Goal: Task Accomplishment & Management: Complete application form

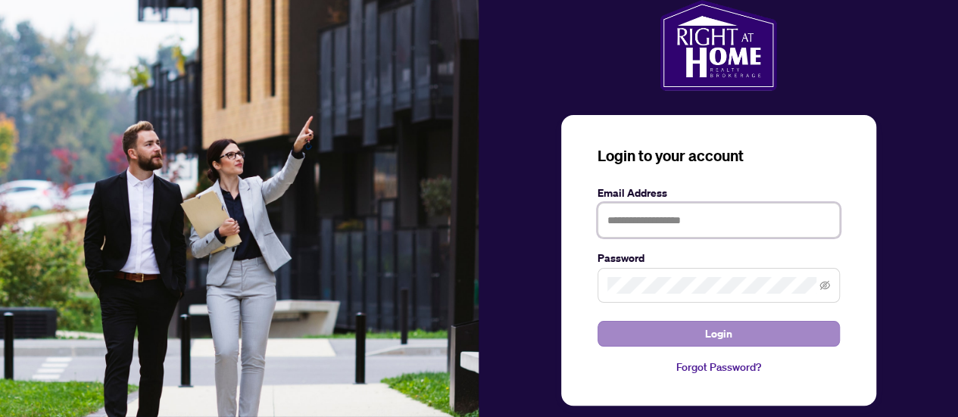
type input "**********"
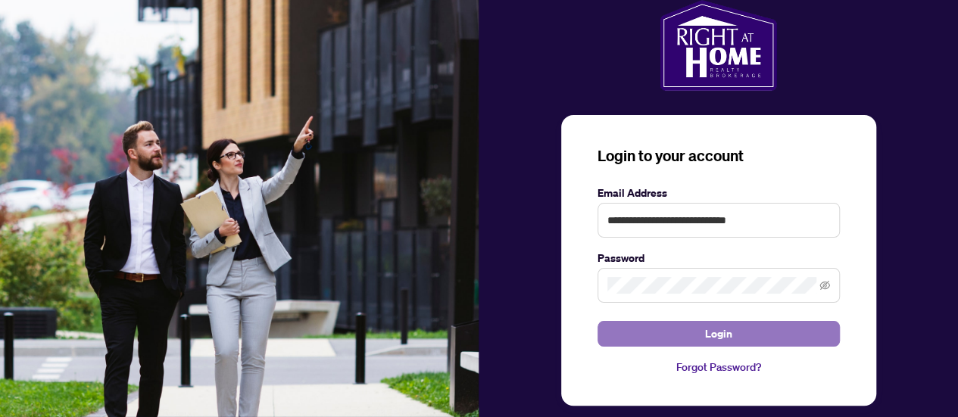
click at [685, 337] on button "Login" at bounding box center [719, 334] width 242 height 26
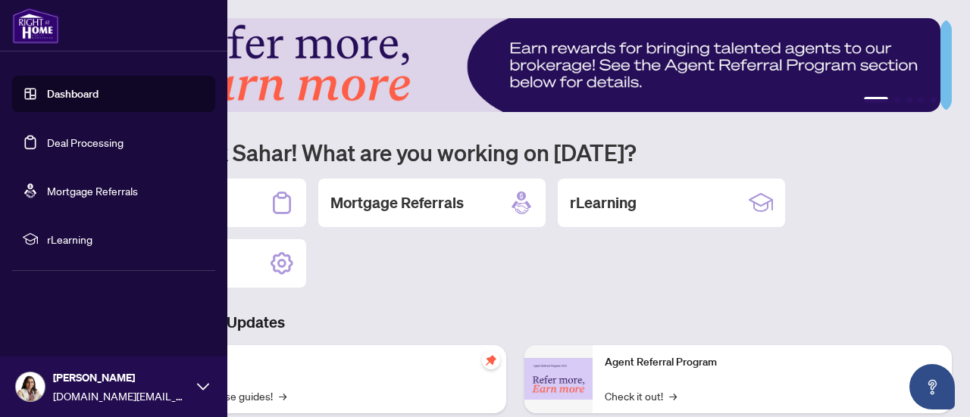
click at [73, 139] on link "Deal Processing" at bounding box center [85, 143] width 77 height 14
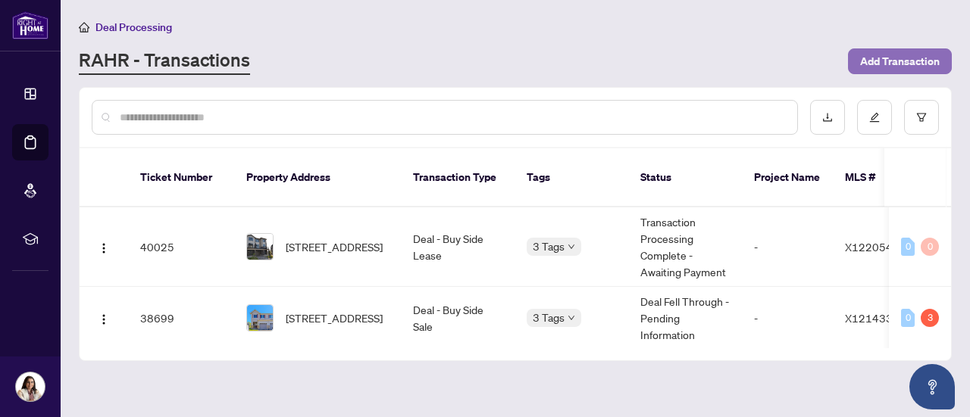
click at [892, 57] on span "Add Transaction" at bounding box center [900, 61] width 80 height 24
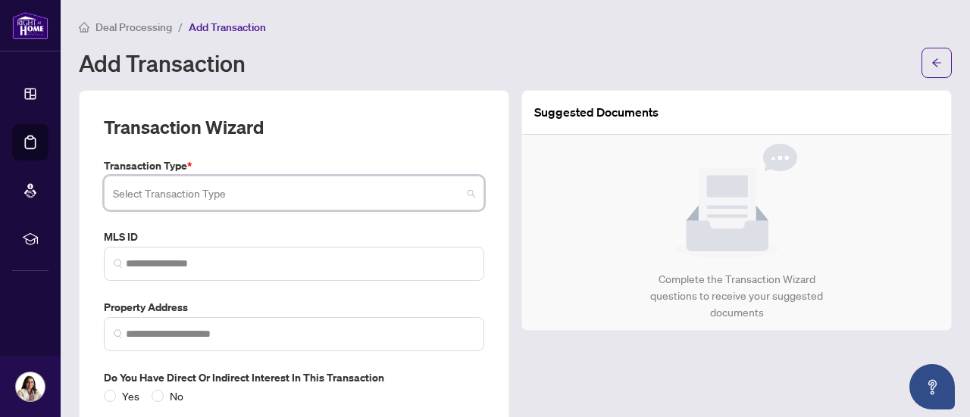
click at [342, 197] on input "search" at bounding box center [287, 195] width 348 height 33
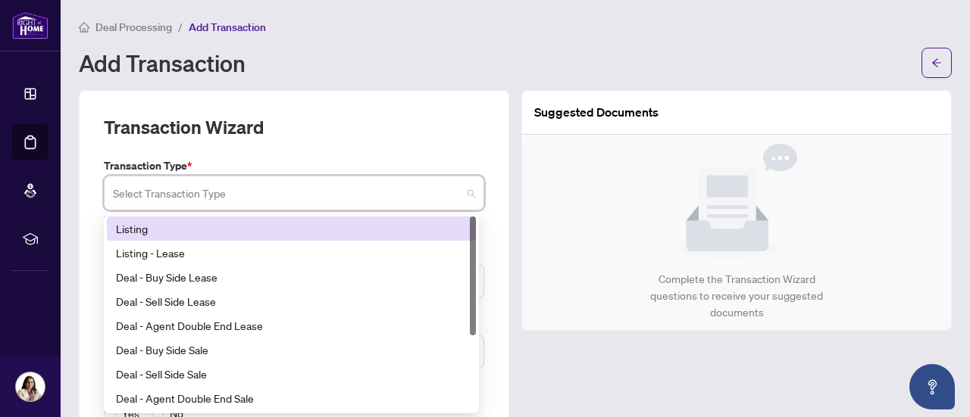
click at [383, 179] on input "search" at bounding box center [287, 195] width 348 height 33
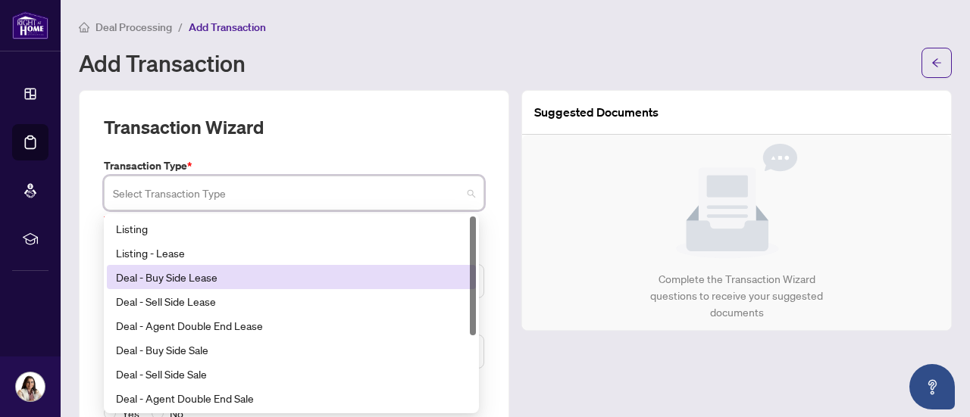
click at [288, 277] on div "Deal - Buy Side Lease" at bounding box center [291, 277] width 351 height 17
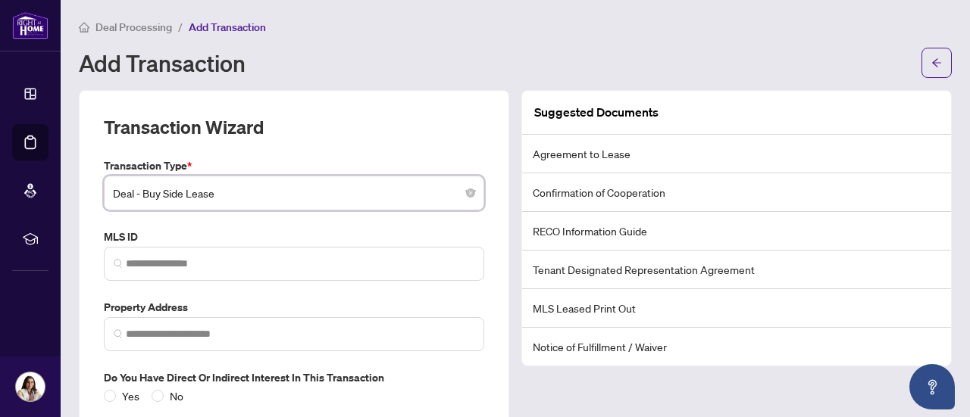
click at [292, 199] on span "Deal - Buy Side Lease" at bounding box center [294, 193] width 362 height 29
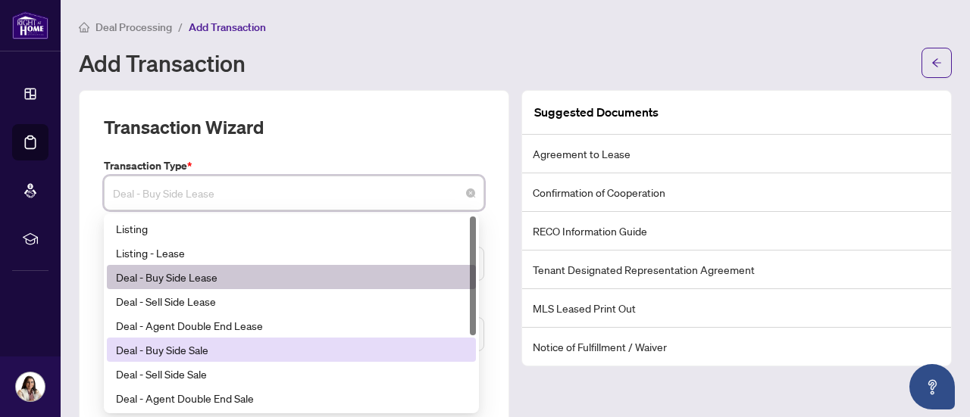
click at [255, 346] on div "Deal - Buy Side Sale" at bounding box center [291, 350] width 351 height 17
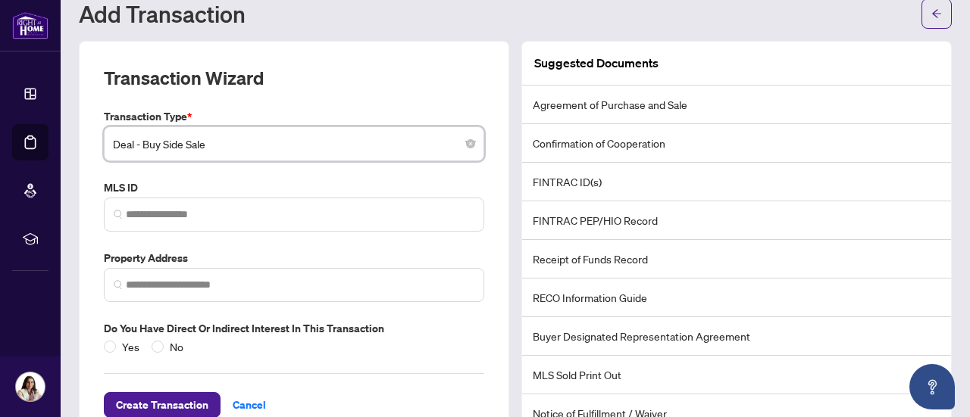
scroll to position [58, 0]
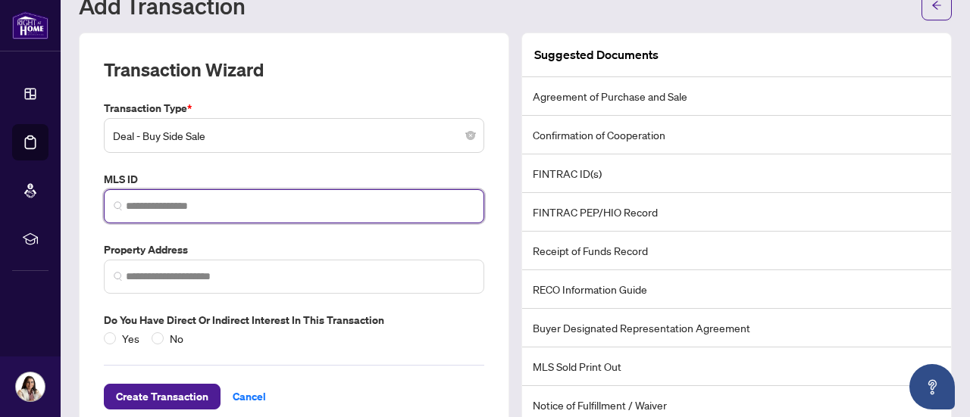
click at [239, 202] on input "search" at bounding box center [300, 206] width 348 height 16
paste input "*********"
type input "*********"
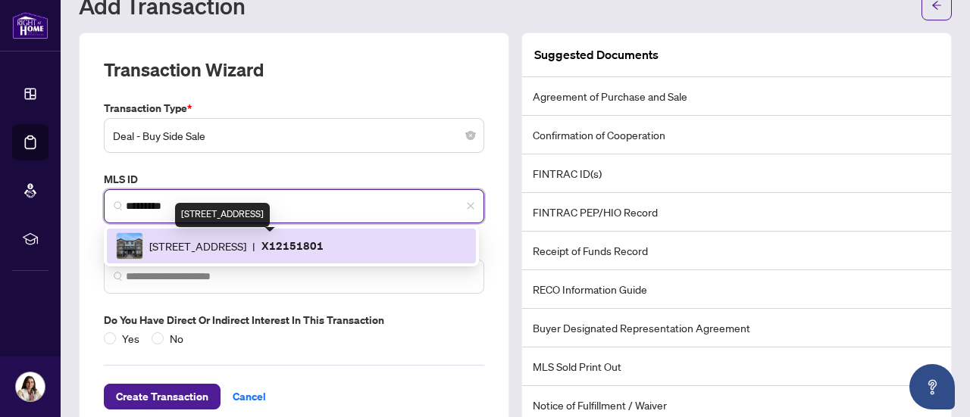
click at [232, 240] on span "[STREET_ADDRESS]" at bounding box center [197, 246] width 97 height 17
type input "**********"
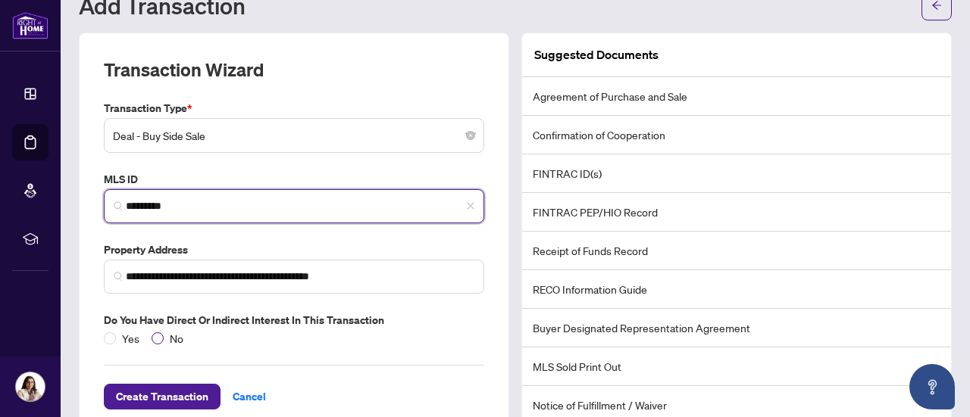
type input "*********"
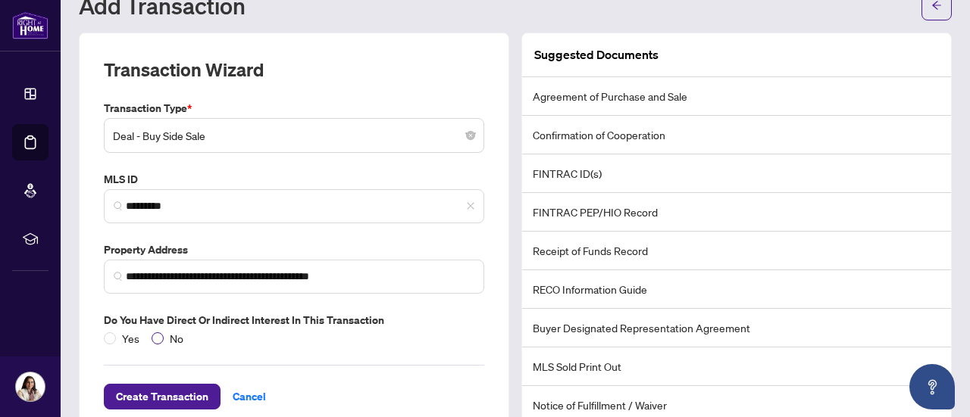
click at [171, 336] on span "No" at bounding box center [177, 338] width 26 height 17
click at [174, 393] on span "Create Transaction" at bounding box center [162, 397] width 92 height 24
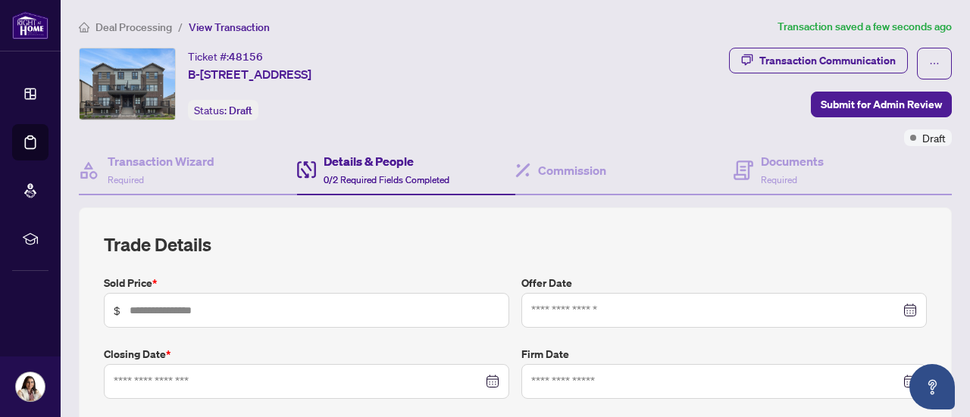
type input "**********"
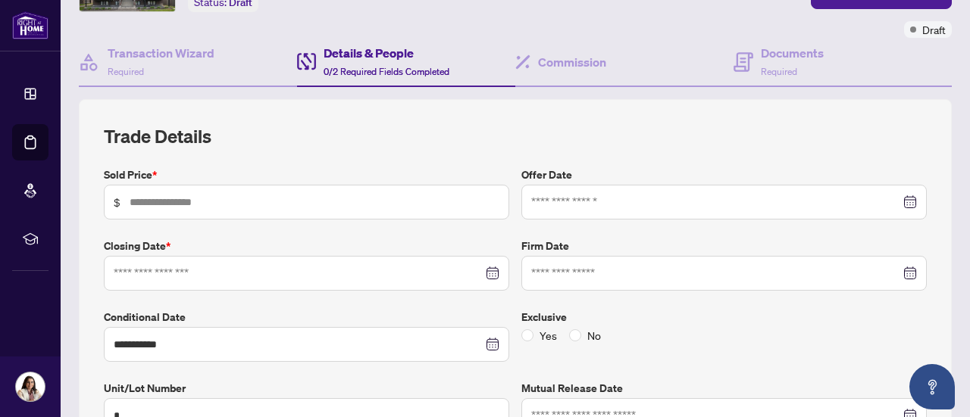
scroll to position [114, 0]
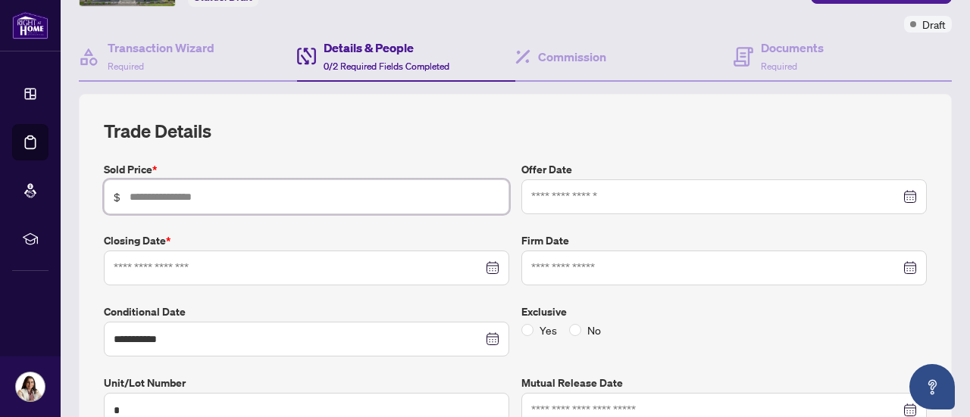
click at [270, 196] on input "text" at bounding box center [315, 197] width 370 height 17
type input "*******"
click at [318, 140] on h2 "Trade Details" at bounding box center [515, 131] width 823 height 24
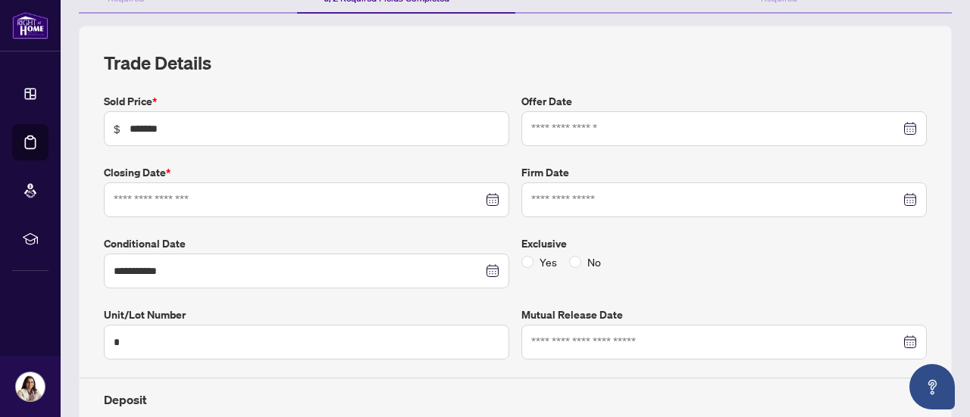
scroll to position [192, 0]
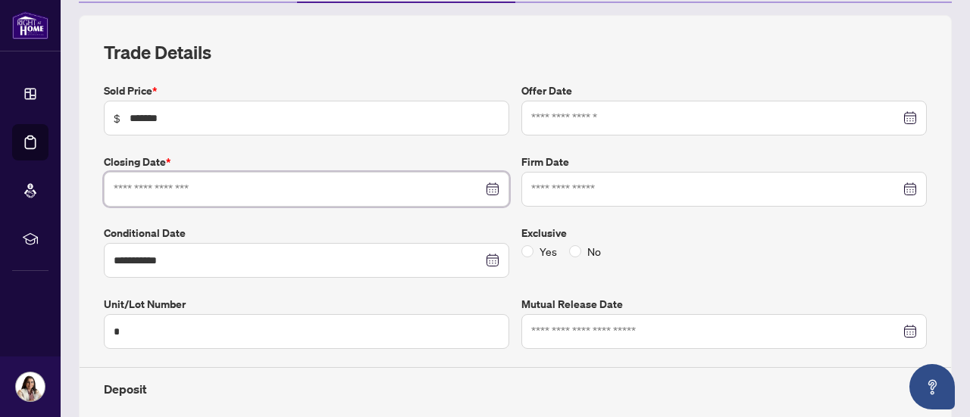
click at [338, 190] on input at bounding box center [298, 189] width 369 height 17
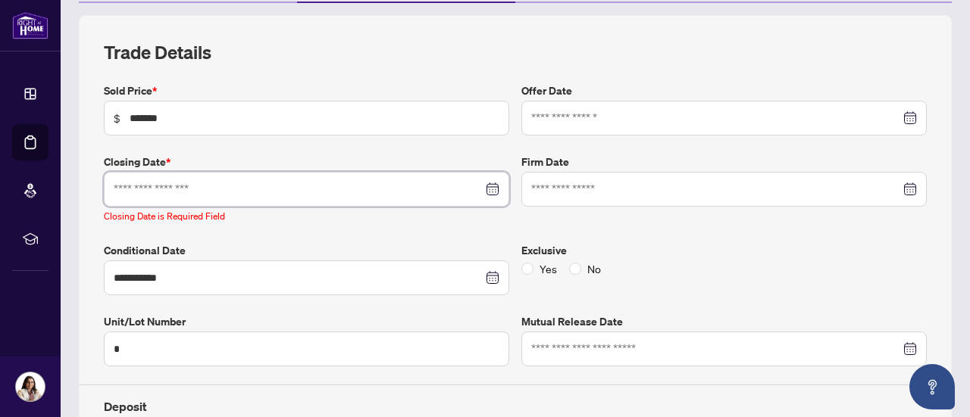
drag, startPoint x: 199, startPoint y: 191, endPoint x: 148, endPoint y: 183, distance: 51.4
click at [148, 183] on input at bounding box center [298, 189] width 369 height 17
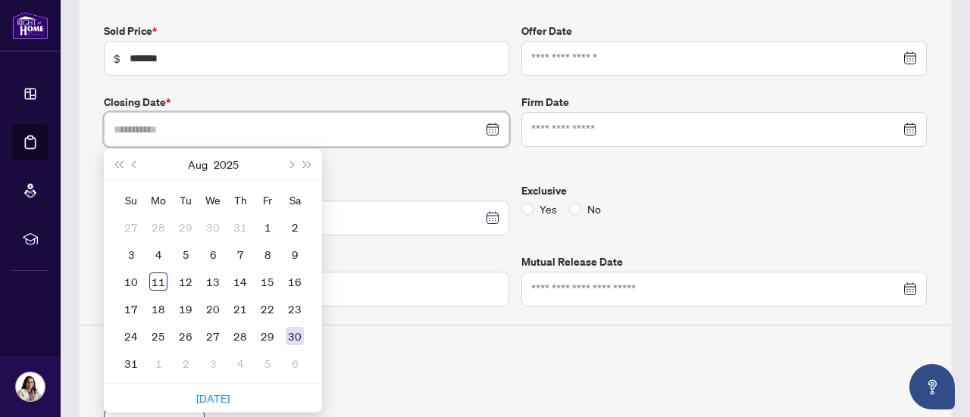
scroll to position [253, 0]
type input "**********"
click at [263, 333] on div "29" at bounding box center [267, 336] width 18 height 18
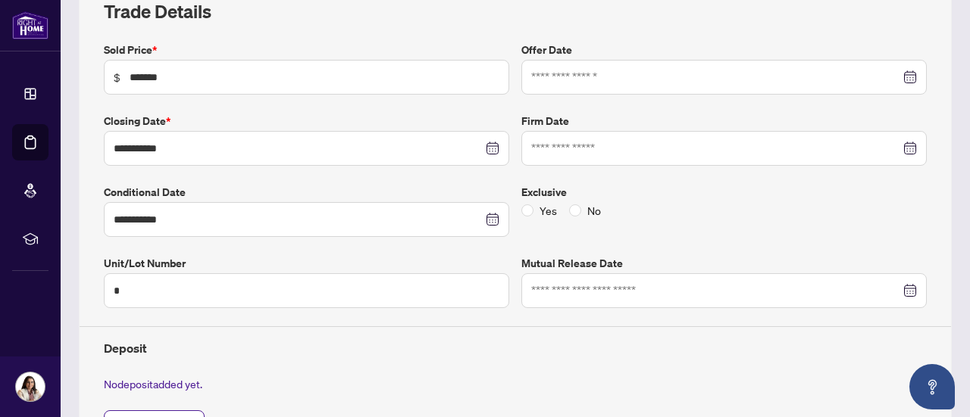
scroll to position [0, 0]
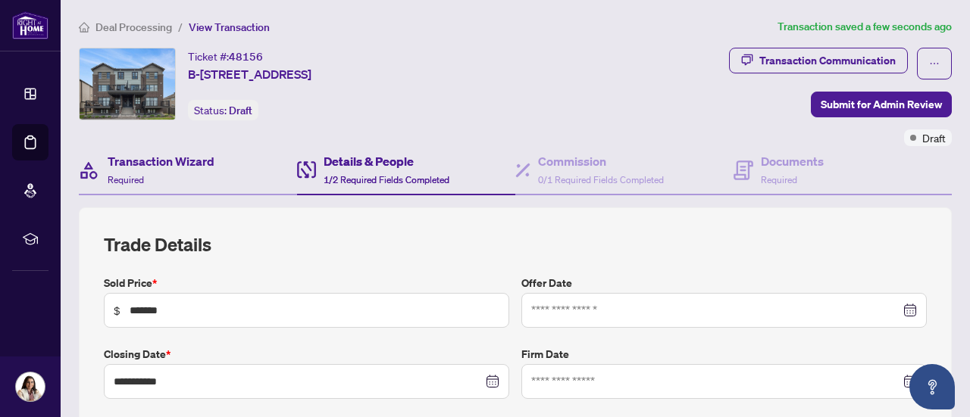
click at [234, 168] on div "Transaction Wizard Required" at bounding box center [188, 170] width 218 height 49
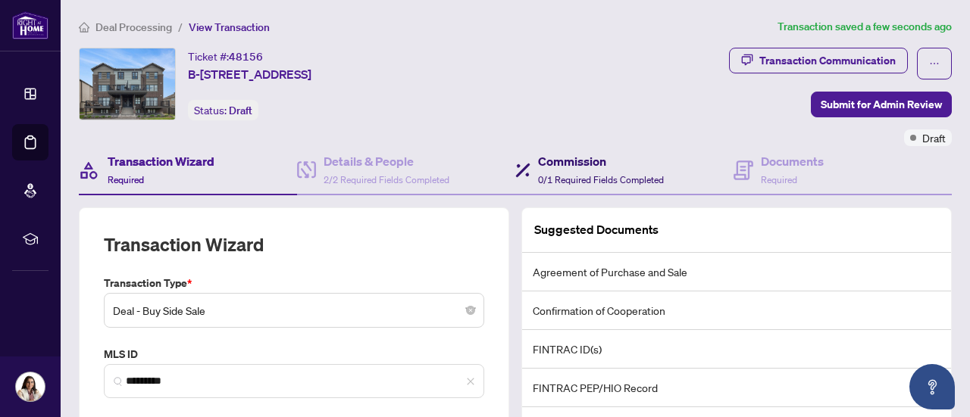
click at [573, 153] on h4 "Commission" at bounding box center [601, 161] width 126 height 18
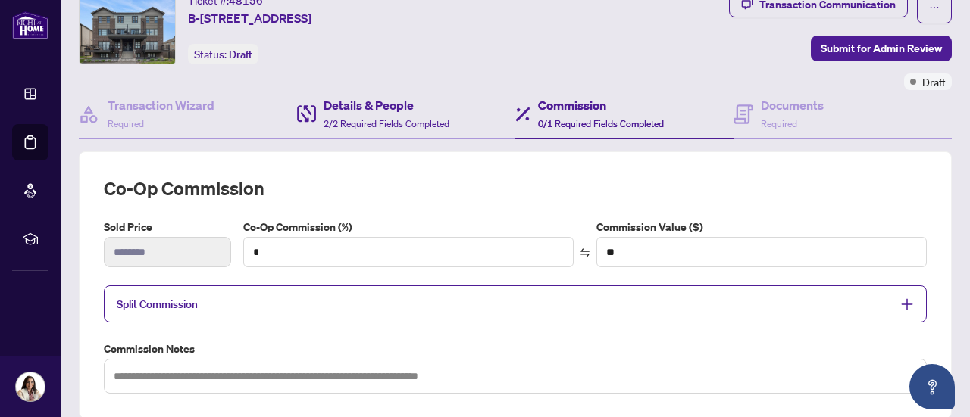
scroll to position [46, 0]
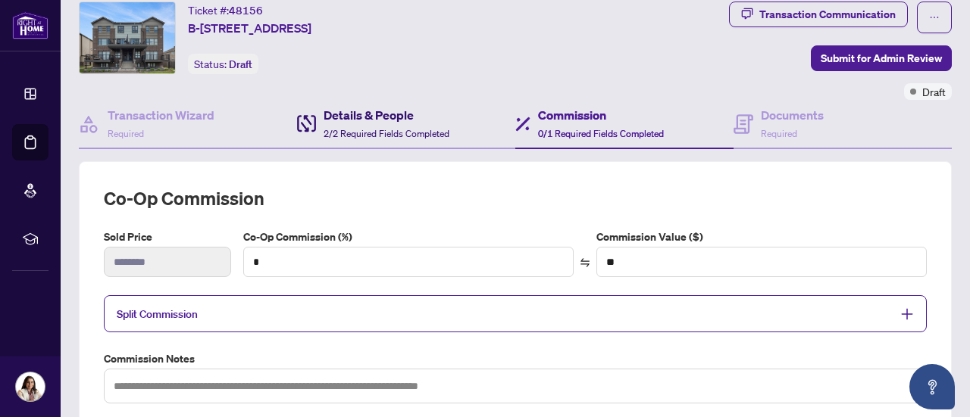
click at [402, 123] on div "Details & People 2/2 Required Fields Completed" at bounding box center [386, 124] width 126 height 36
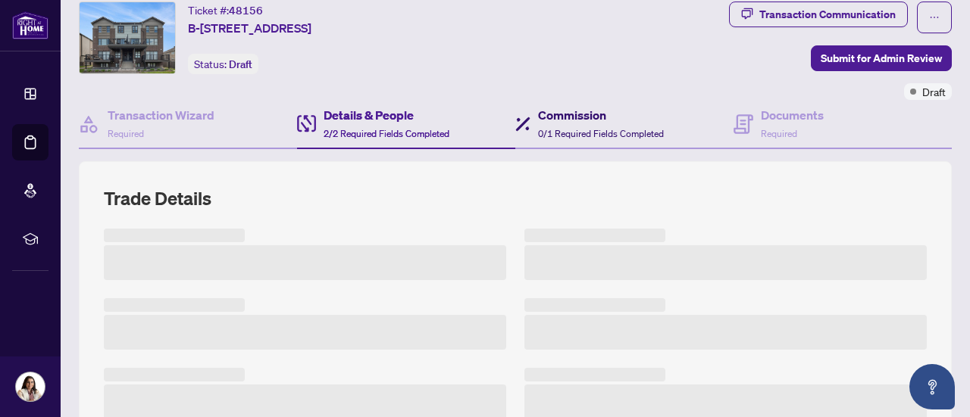
click at [611, 122] on h4 "Commission" at bounding box center [601, 115] width 126 height 18
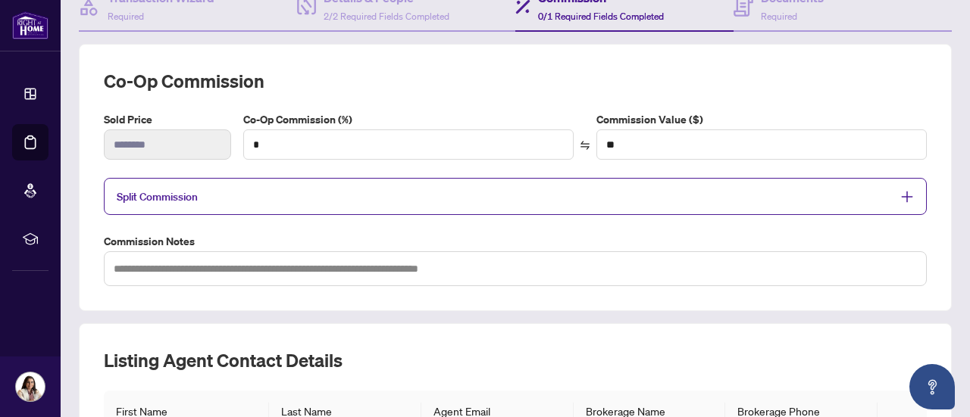
scroll to position [173, 0]
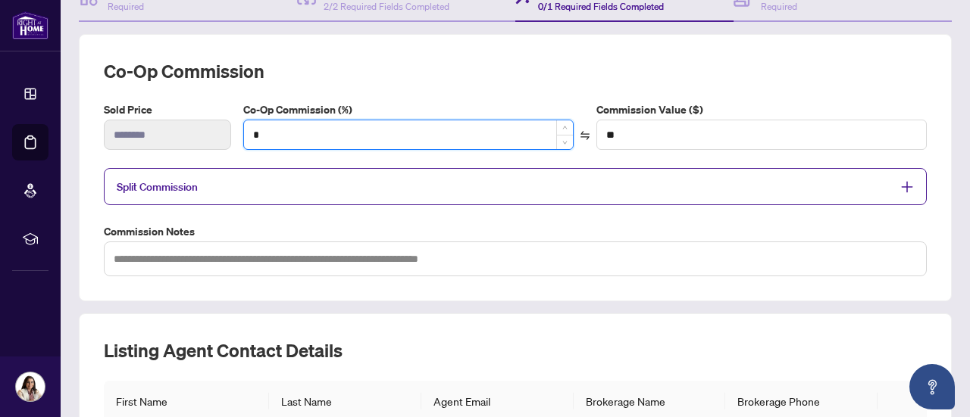
click at [340, 136] on input "*" at bounding box center [408, 134] width 329 height 29
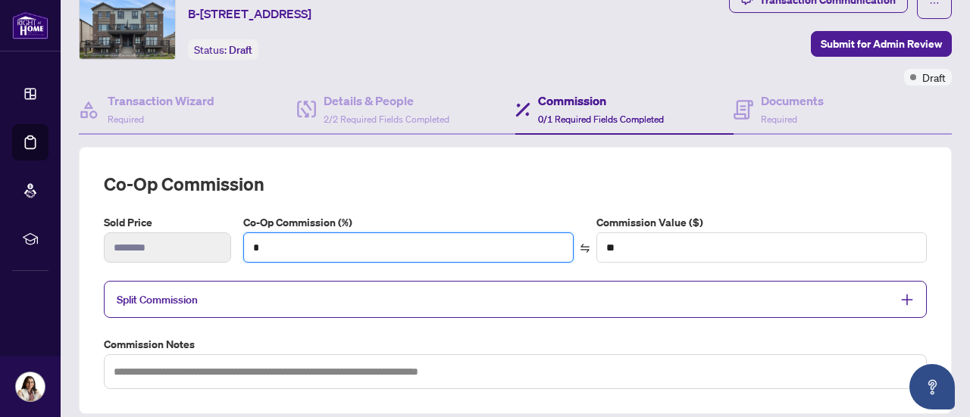
scroll to position [0, 0]
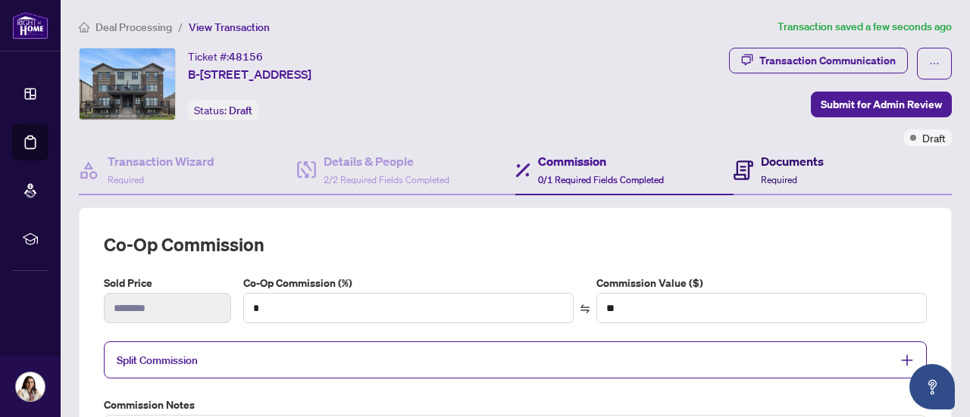
click at [779, 170] on div "Documents Required" at bounding box center [792, 170] width 63 height 36
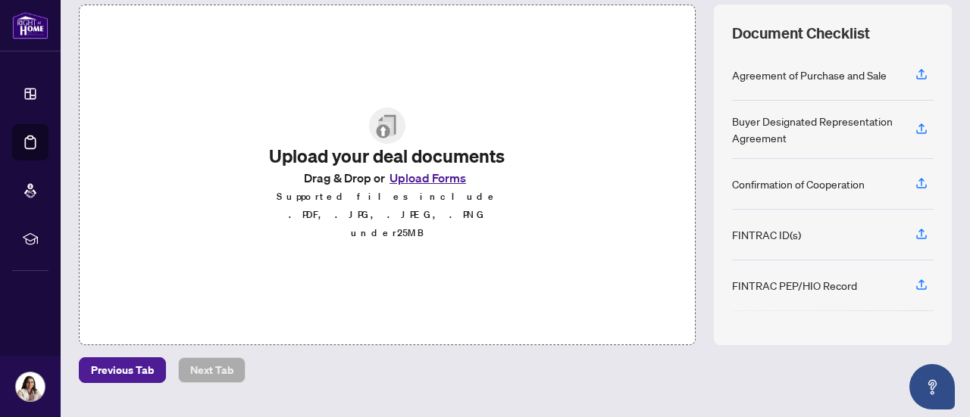
scroll to position [156, 0]
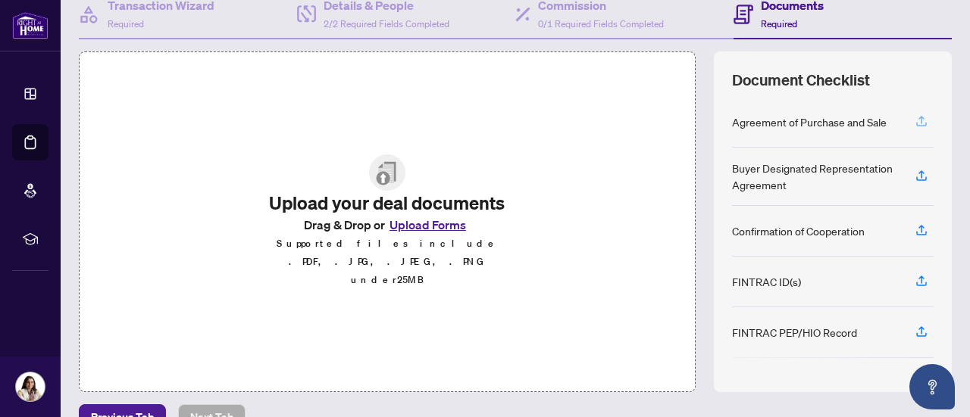
click at [916, 122] on icon "button" at bounding box center [921, 124] width 11 height 4
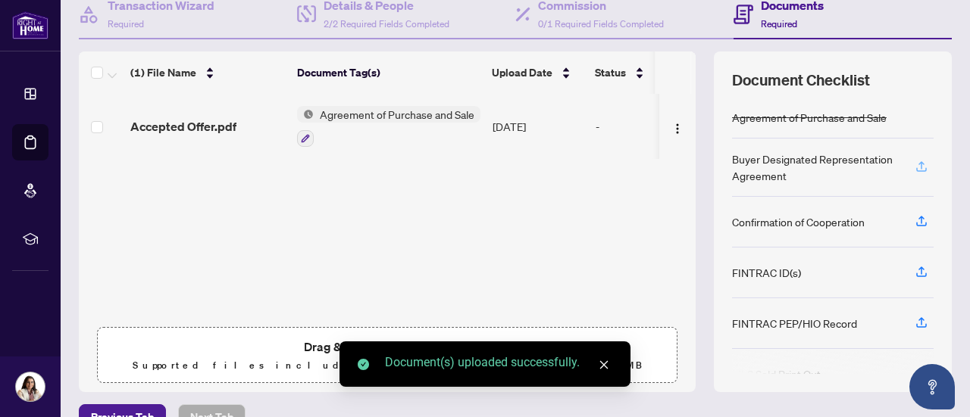
click at [914, 170] on span "button" at bounding box center [921, 167] width 14 height 24
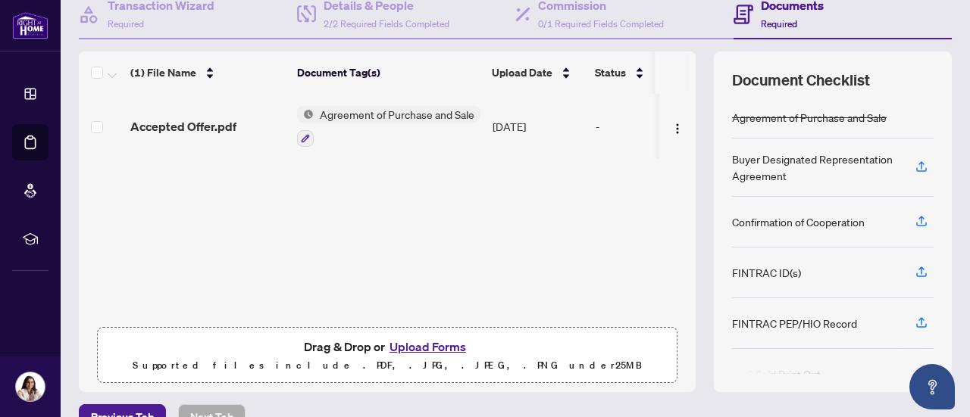
click at [453, 106] on span "Agreement of Purchase and Sale" at bounding box center [397, 114] width 167 height 17
click at [914, 166] on icon "button" at bounding box center [921, 167] width 14 height 14
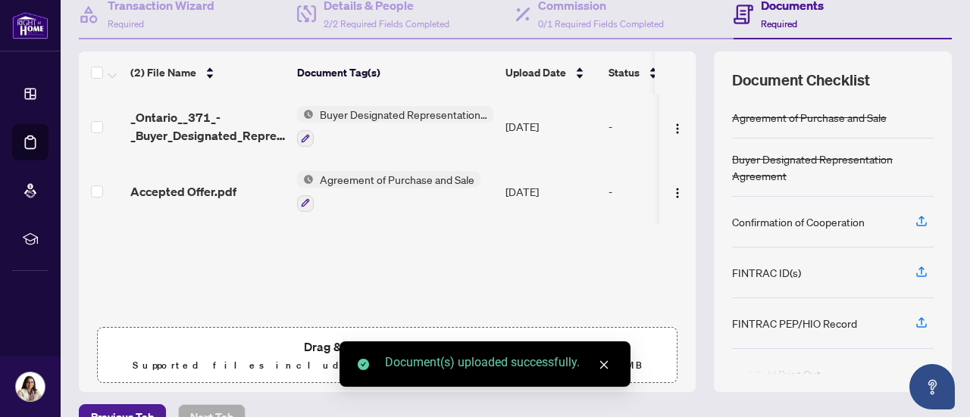
click at [918, 219] on icon "button" at bounding box center [921, 220] width 6 height 8
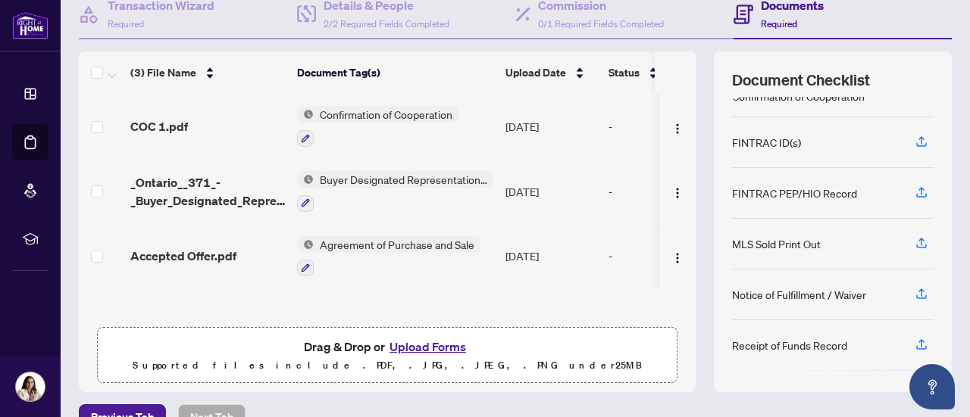
scroll to position [169, 0]
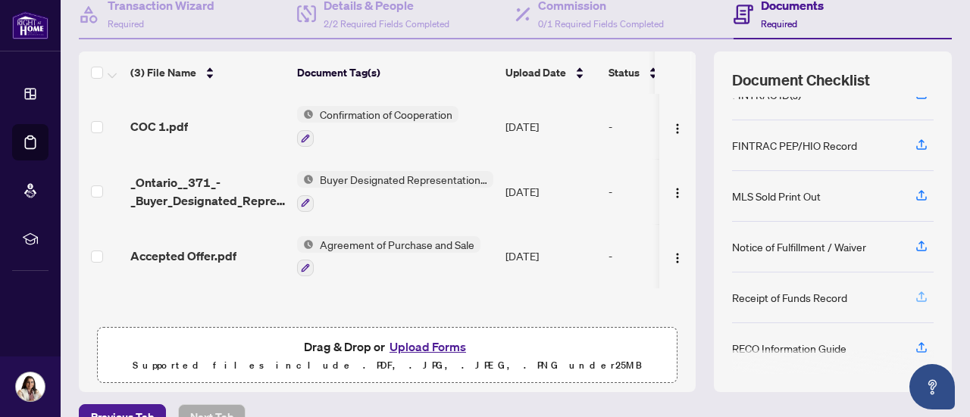
click at [914, 290] on icon "button" at bounding box center [921, 297] width 14 height 14
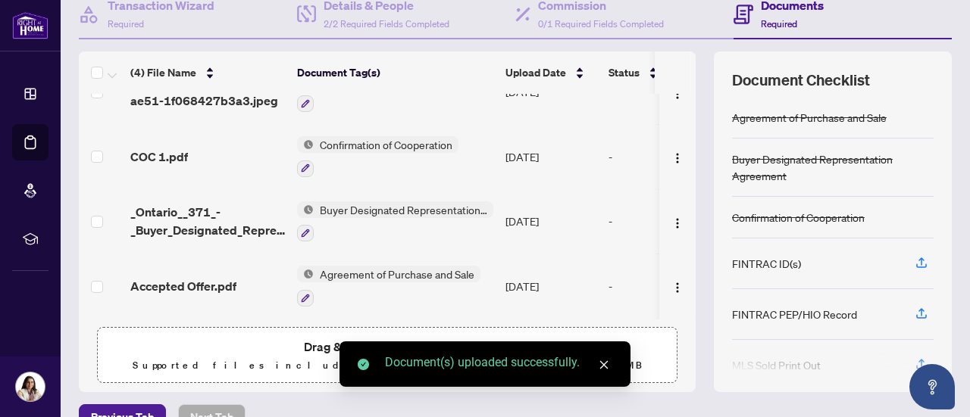
scroll to position [0, 0]
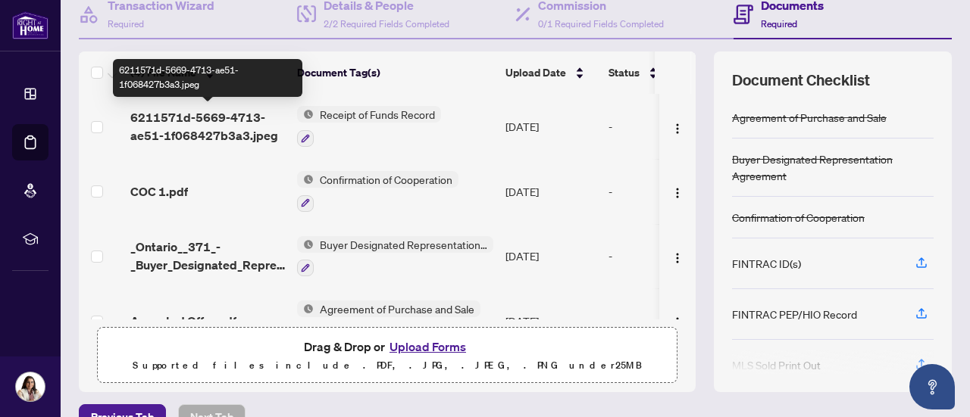
click at [251, 122] on span "6211571d-5669-4713-ae51-1f068427b3a3.jpeg" at bounding box center [207, 126] width 155 height 36
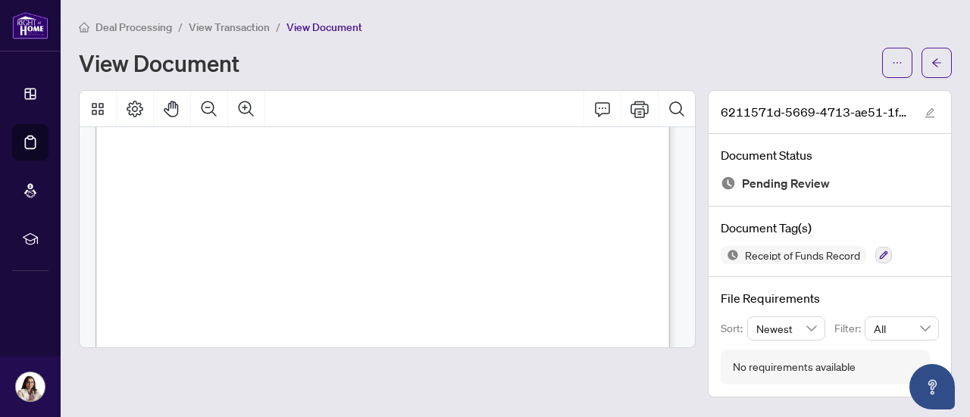
scroll to position [58, 0]
click at [940, 55] on span "button" at bounding box center [936, 63] width 11 height 24
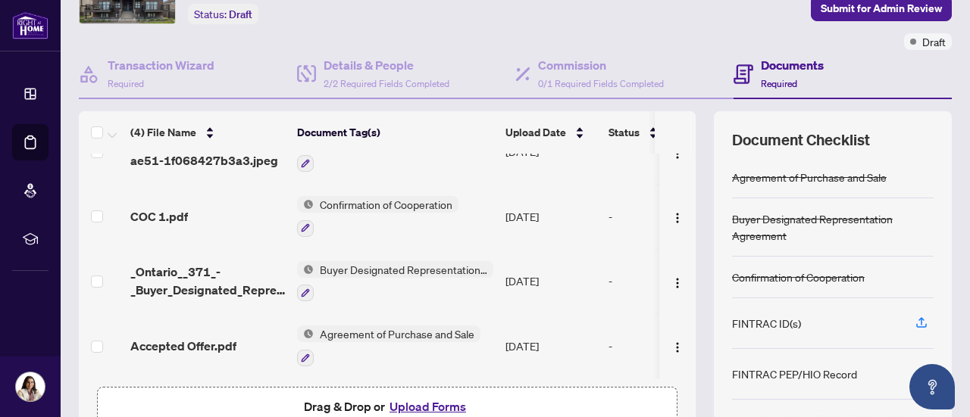
scroll to position [92, 0]
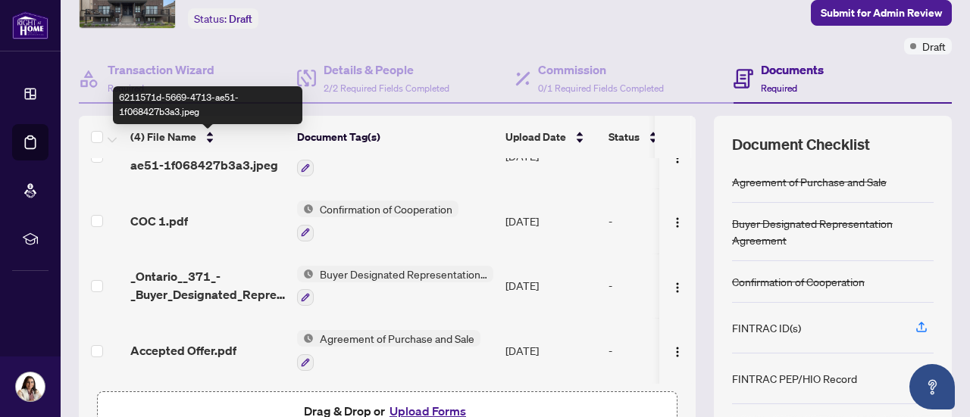
click at [236, 164] on span "6211571d-5669-4713-ae51-1f068427b3a3.jpeg" at bounding box center [207, 156] width 155 height 36
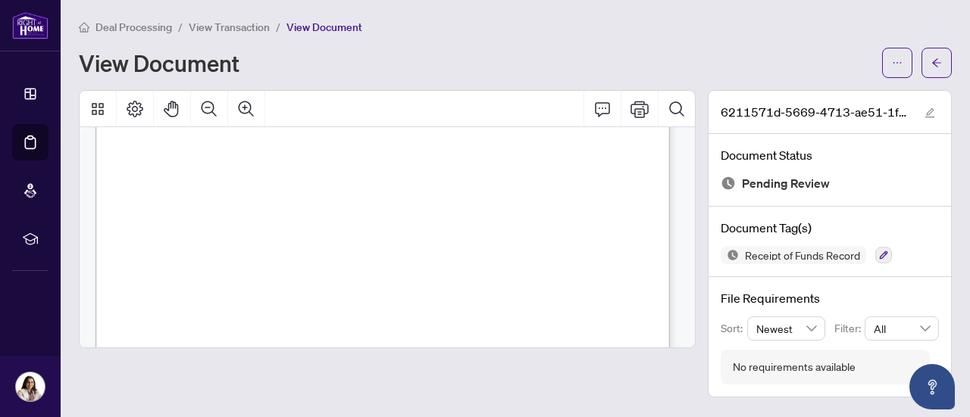
scroll to position [633, 0]
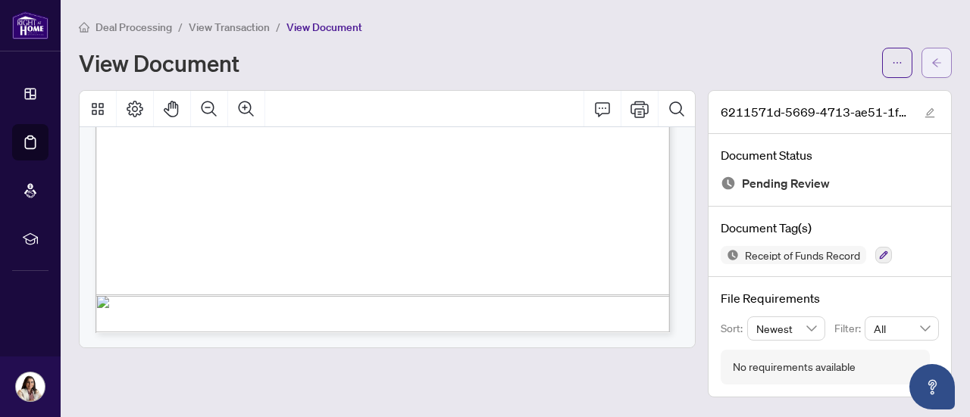
click at [944, 65] on button "button" at bounding box center [936, 63] width 30 height 30
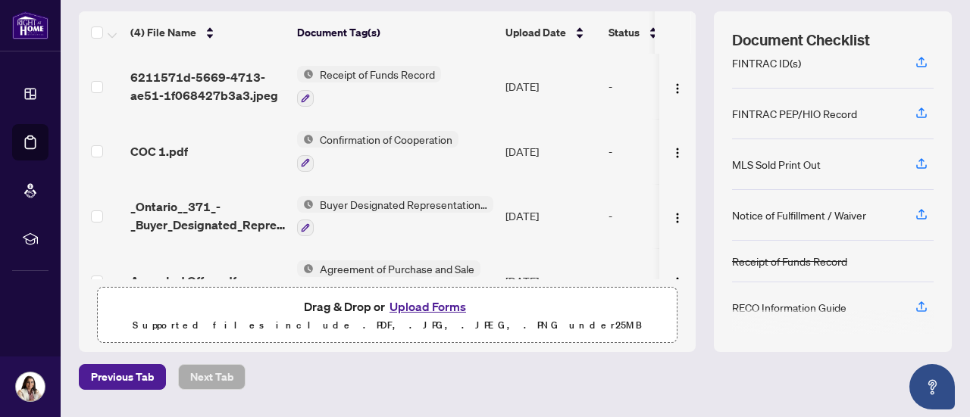
scroll to position [198, 0]
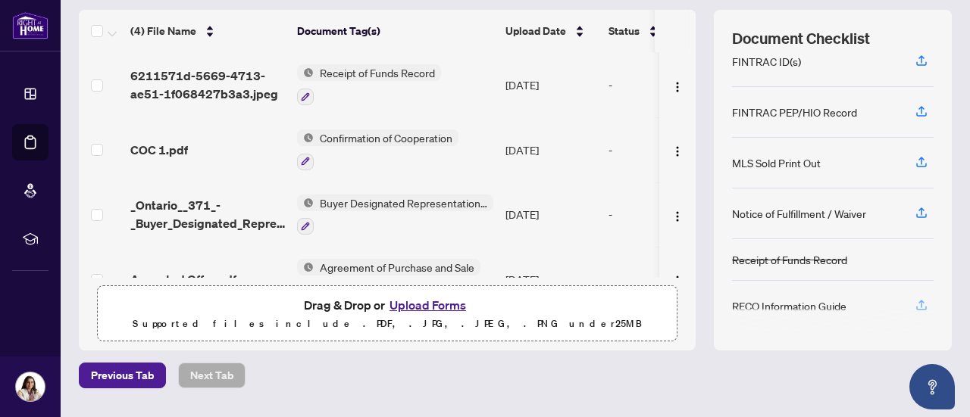
click at [914, 298] on icon "button" at bounding box center [921, 305] width 14 height 14
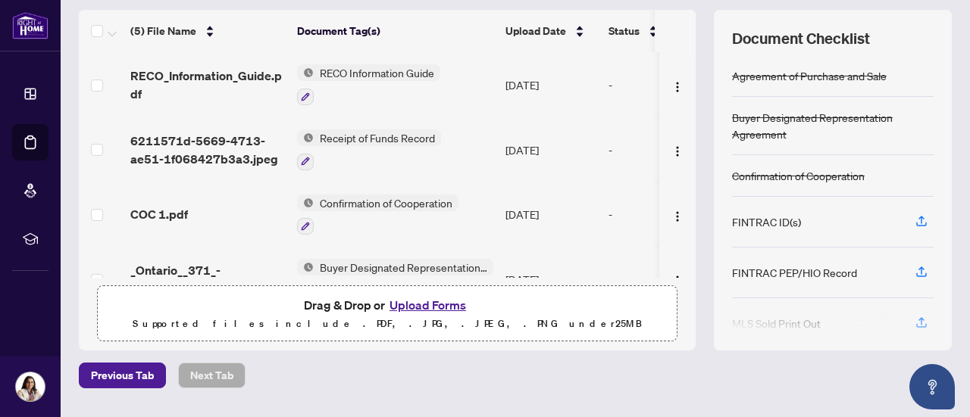
drag, startPoint x: 920, startPoint y: 286, endPoint x: 958, endPoint y: 320, distance: 51.5
click at [958, 320] on main "Deal Processing / View Transaction Transaction saved a few seconds ago Ticket #…" at bounding box center [515, 208] width 909 height 417
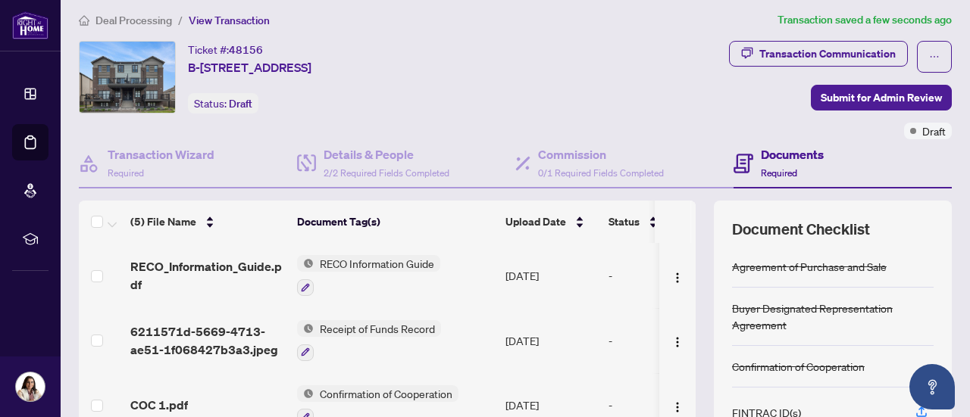
scroll to position [0, 0]
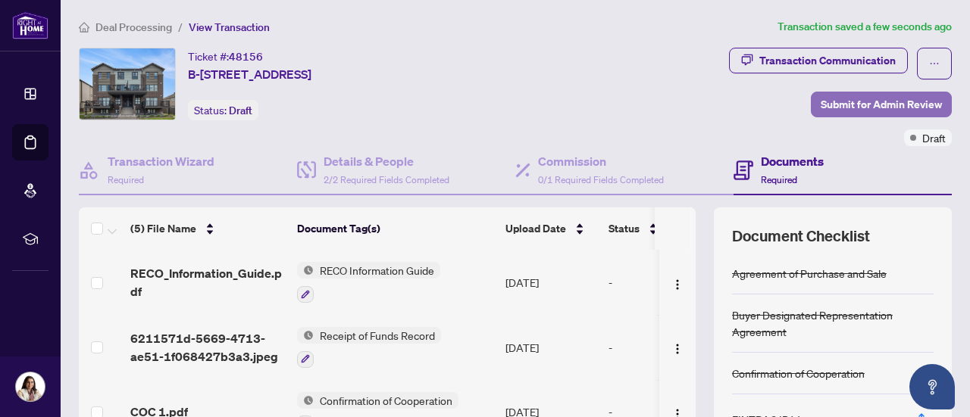
click at [840, 102] on span "Submit for Admin Review" at bounding box center [880, 104] width 121 height 24
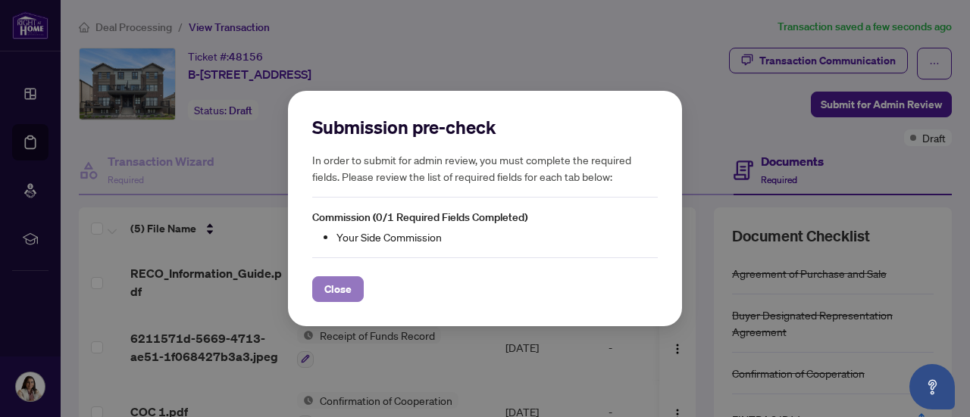
click at [349, 286] on span "Close" at bounding box center [337, 289] width 27 height 24
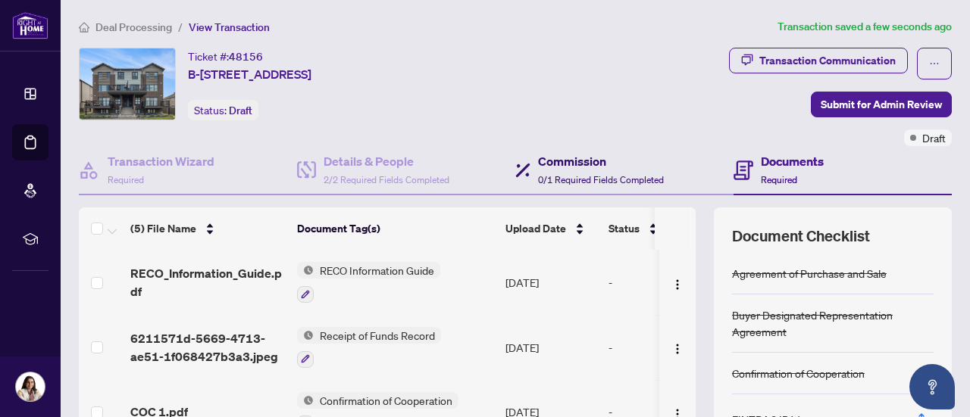
click at [552, 180] on span "0/1 Required Fields Completed" at bounding box center [601, 179] width 126 height 11
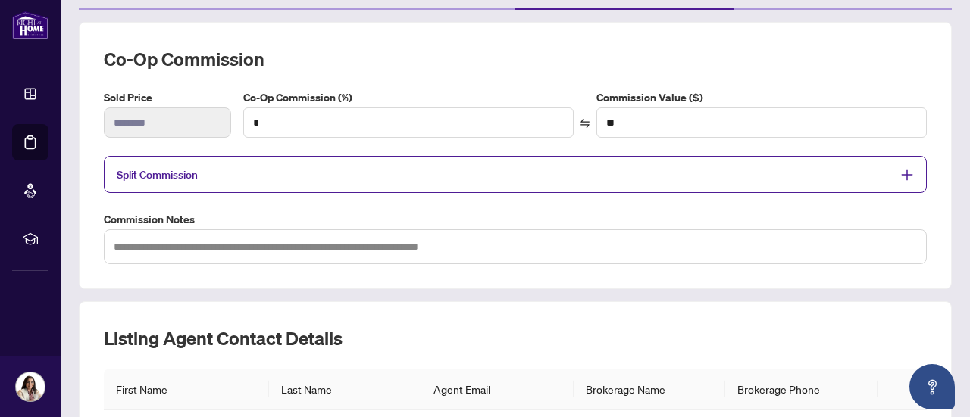
scroll to position [177, 0]
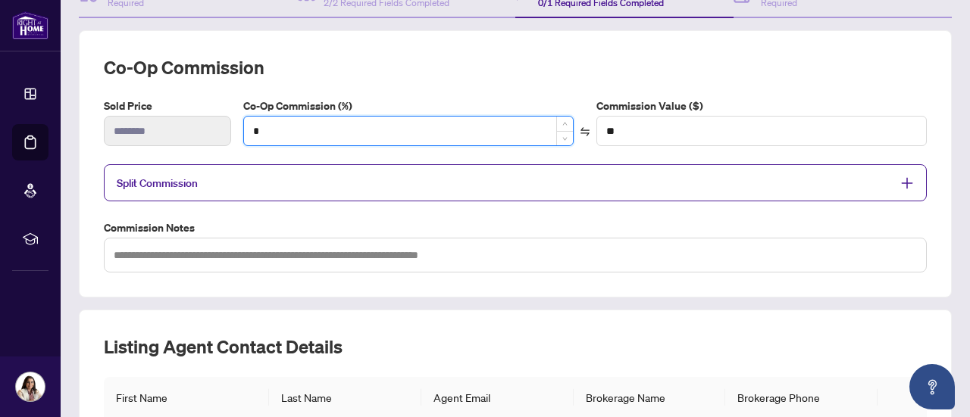
click at [356, 142] on input "*" at bounding box center [408, 131] width 329 height 29
type input "**"
type input "******"
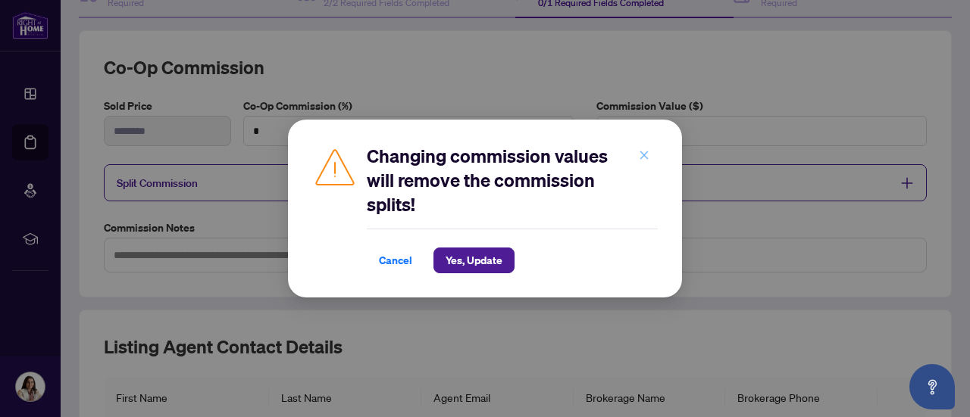
click at [641, 148] on span "button" at bounding box center [644, 155] width 11 height 24
type input "*"
type input "**"
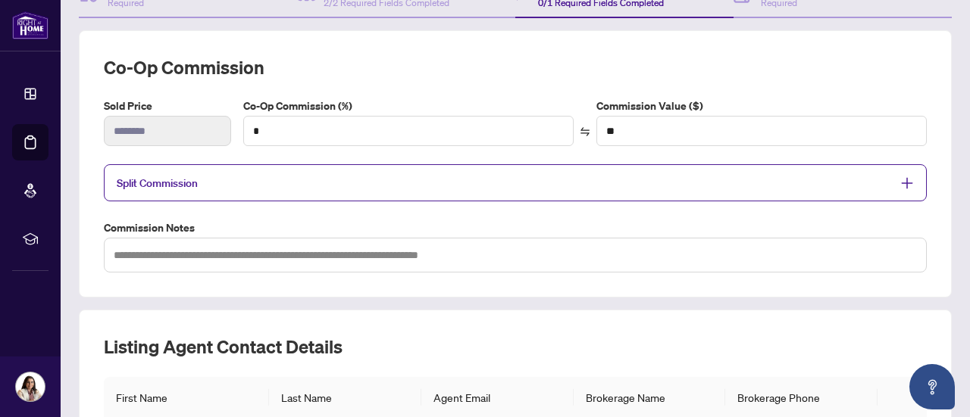
click at [324, 174] on span "Split Commission" at bounding box center [504, 182] width 774 height 17
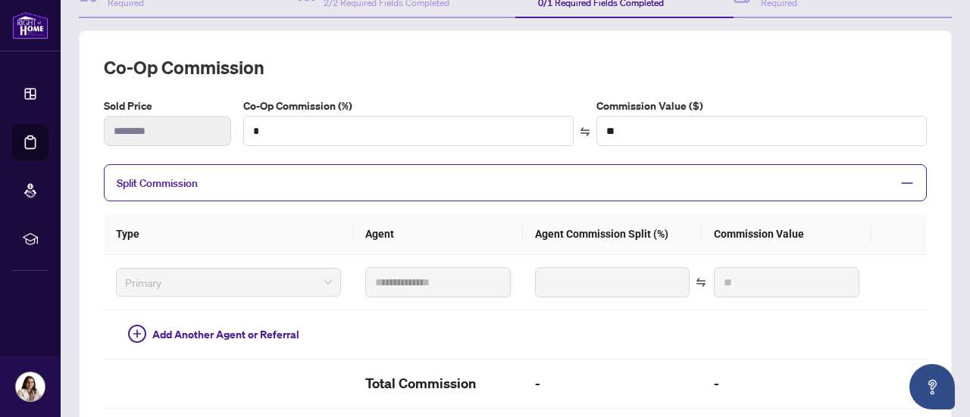
click at [324, 174] on span "Split Commission" at bounding box center [504, 182] width 774 height 17
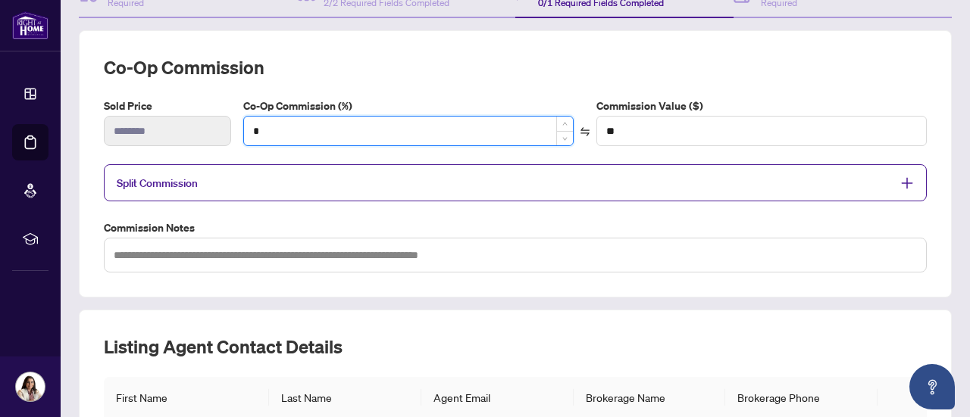
click at [341, 124] on input "*" at bounding box center [408, 131] width 329 height 29
type input "*"
type input "******"
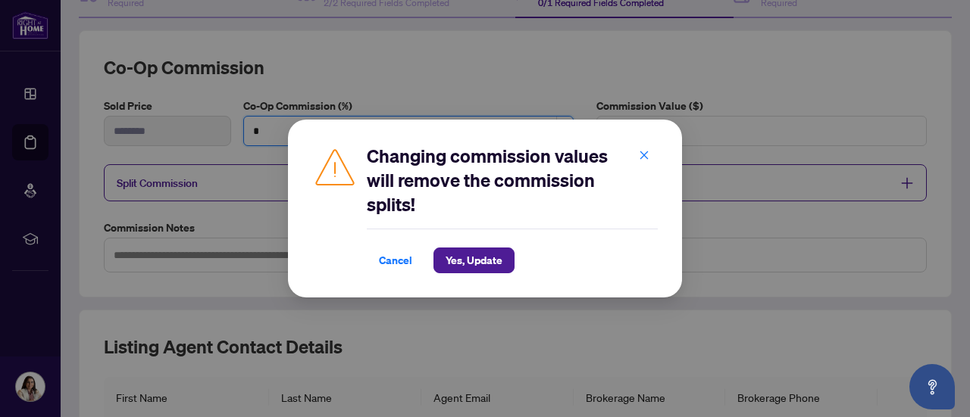
type input "*"
click at [483, 258] on span "Yes, Update" at bounding box center [473, 260] width 57 height 24
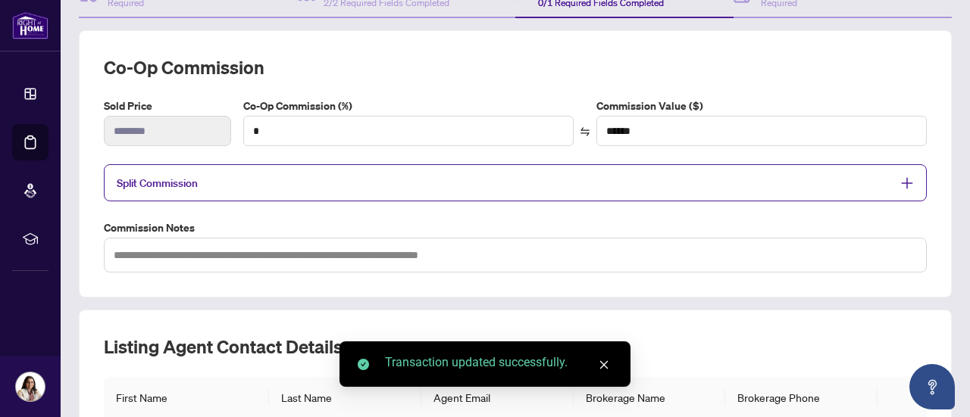
click at [568, 220] on label "Commission Notes" at bounding box center [515, 228] width 823 height 17
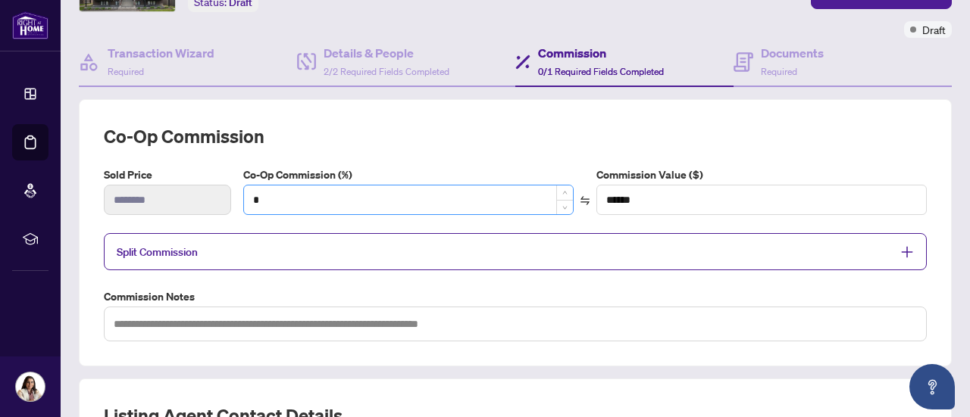
scroll to position [109, 0]
click at [461, 245] on span "Split Commission" at bounding box center [504, 250] width 774 height 17
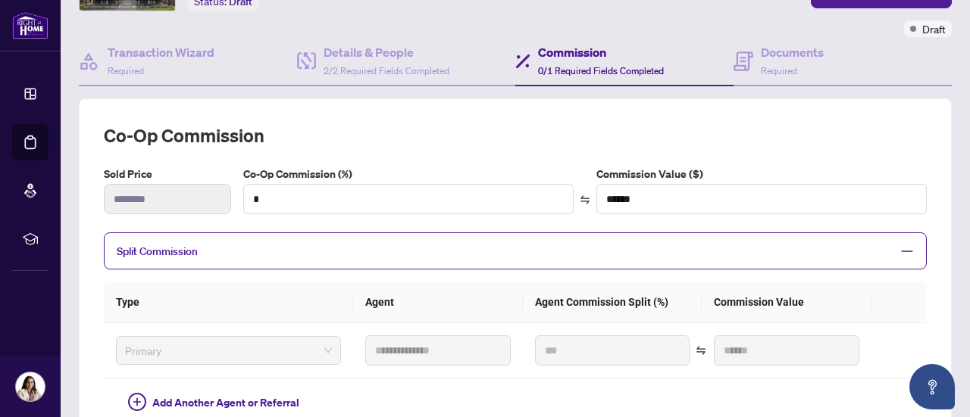
click at [461, 245] on span "Split Commission" at bounding box center [504, 250] width 774 height 17
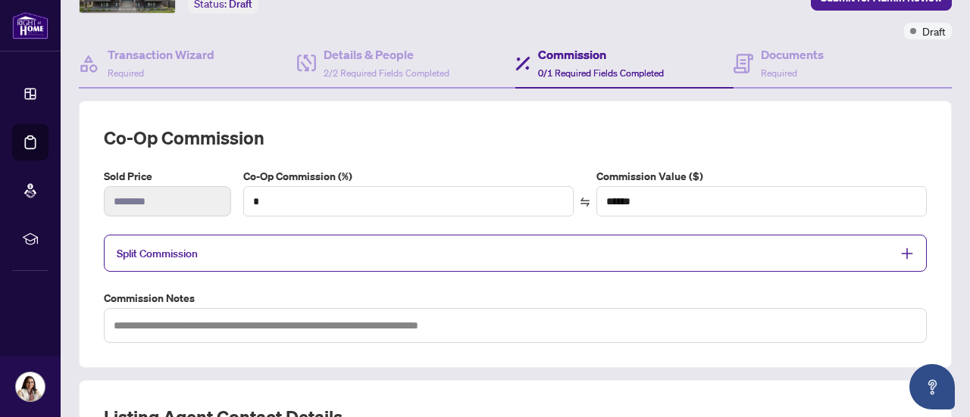
scroll to position [0, 0]
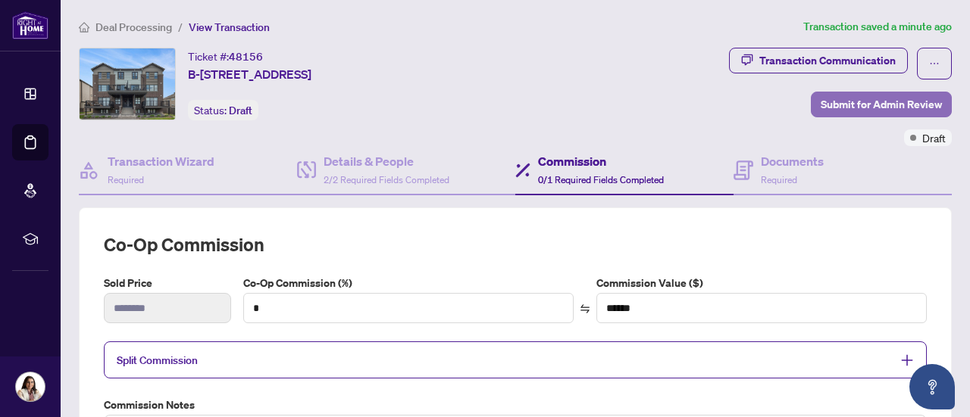
click at [849, 108] on span "Submit for Admin Review" at bounding box center [880, 104] width 121 height 24
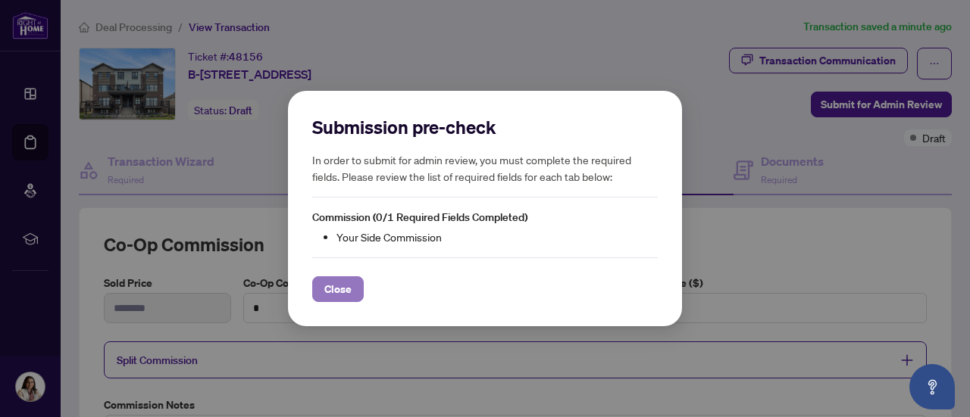
click at [345, 295] on span "Close" at bounding box center [337, 289] width 27 height 24
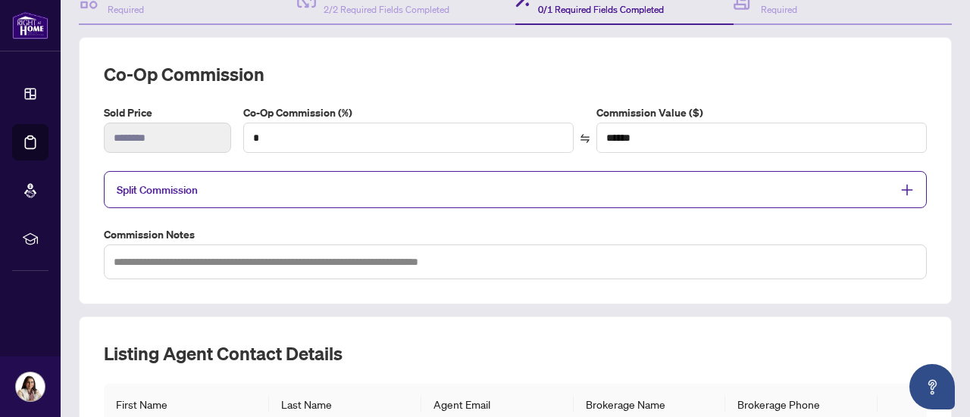
scroll to position [104, 0]
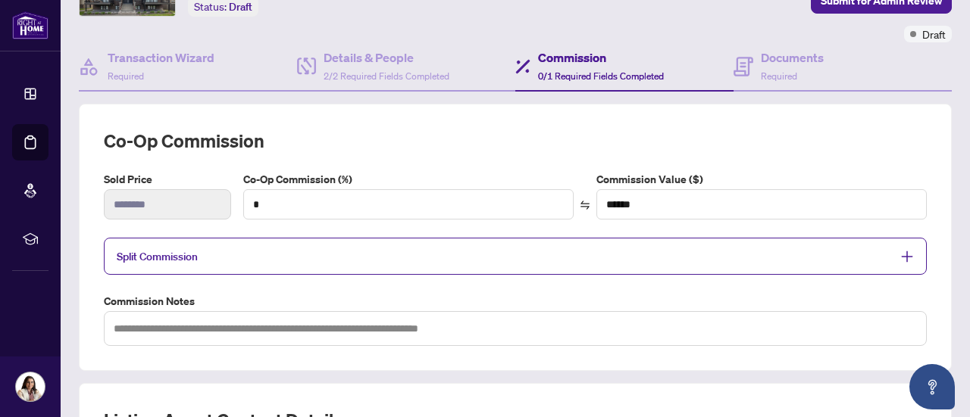
click at [448, 238] on div "Split Commission" at bounding box center [515, 256] width 823 height 37
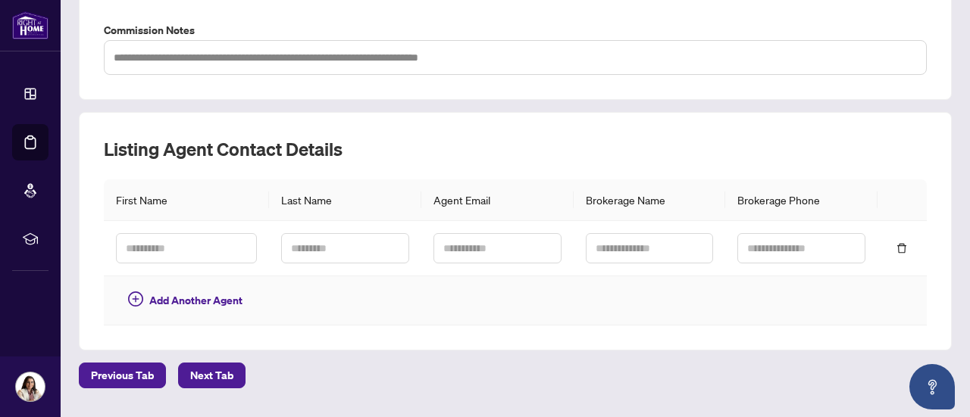
scroll to position [628, 0]
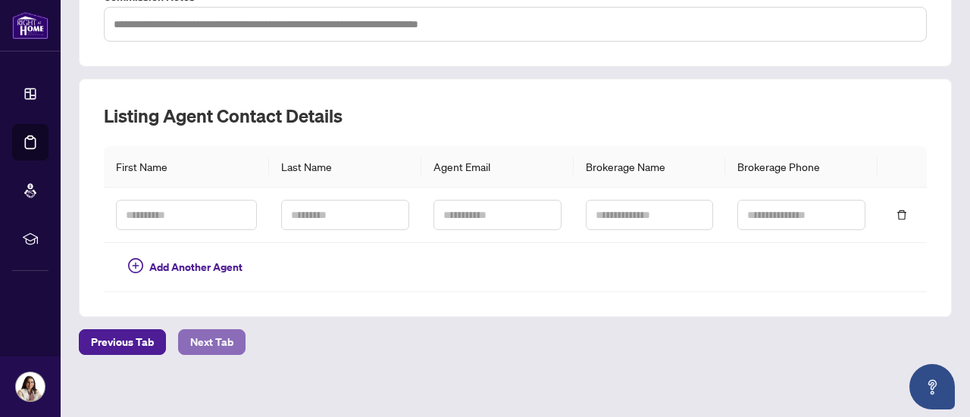
click at [214, 330] on span "Next Tab" at bounding box center [211, 342] width 43 height 24
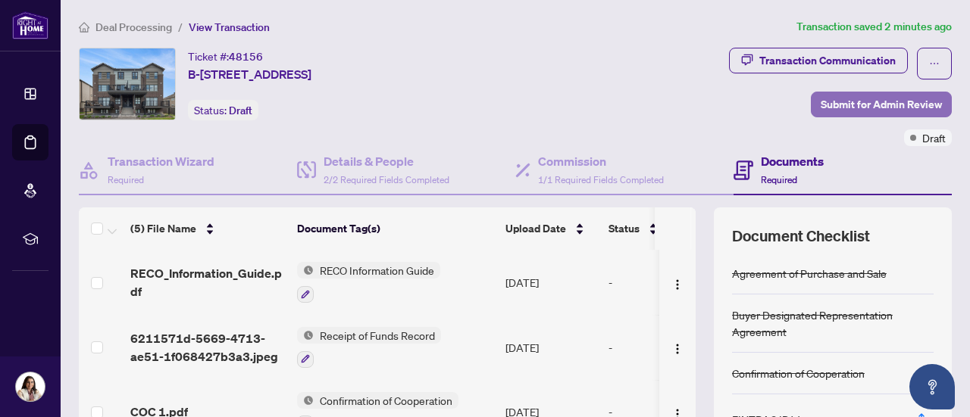
click at [838, 114] on span "Submit for Admin Review" at bounding box center [880, 104] width 121 height 24
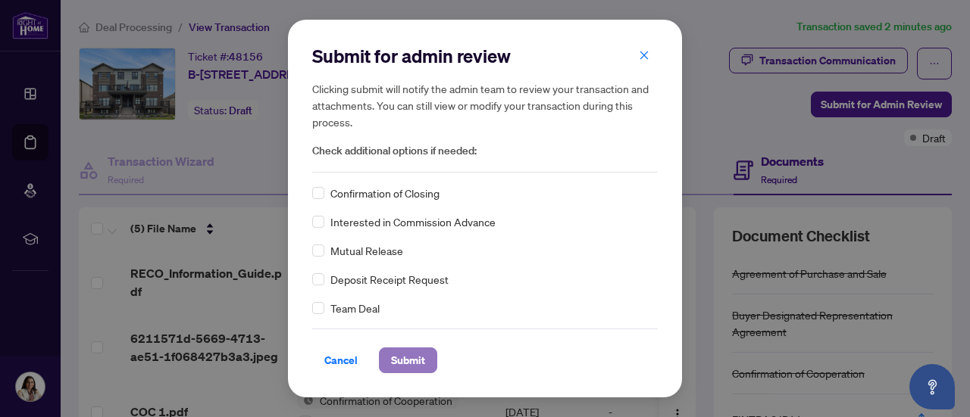
click at [416, 362] on span "Submit" at bounding box center [408, 360] width 34 height 24
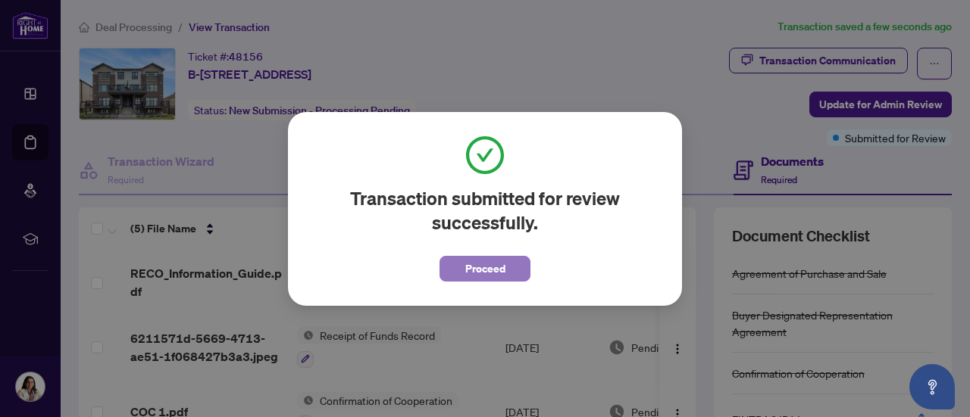
click at [470, 269] on span "Proceed" at bounding box center [485, 269] width 40 height 24
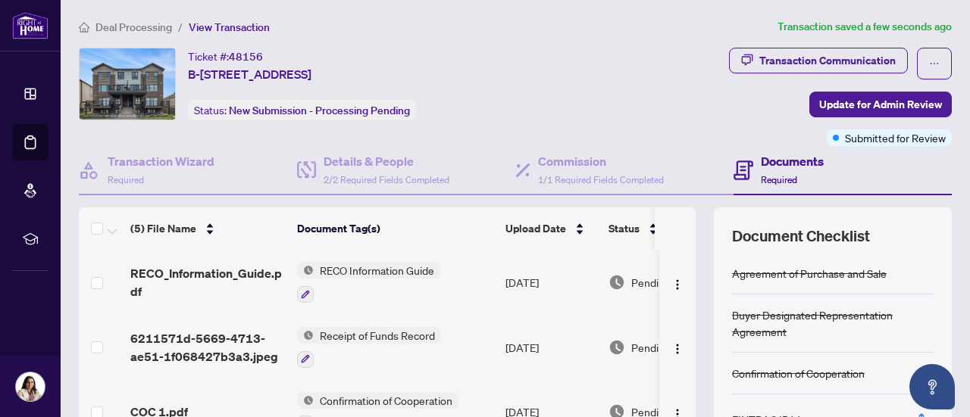
click at [130, 30] on span "Deal Processing" at bounding box center [133, 27] width 77 height 14
